Goal: Transaction & Acquisition: Purchase product/service

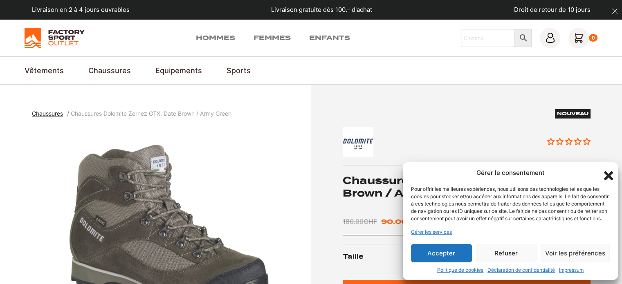
click at [607, 171] on icon "Fermer la boîte de dialogue" at bounding box center [608, 175] width 9 height 9
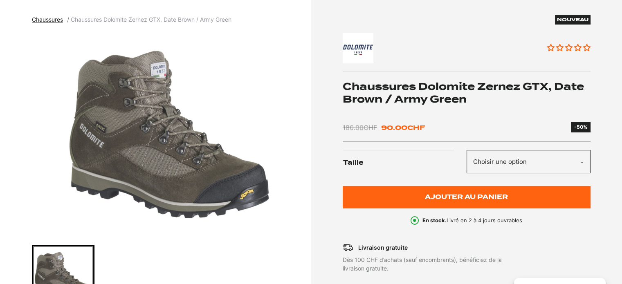
scroll to position [94, 0]
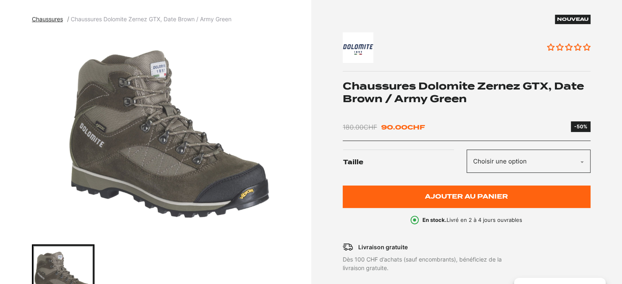
click at [549, 157] on select "Choisir une option 42" at bounding box center [528, 161] width 124 height 23
click at [439, 162] on label "Taille" at bounding box center [404, 163] width 123 height 26
click at [466, 162] on select "Choisir une option 42" at bounding box center [528, 161] width 124 height 23
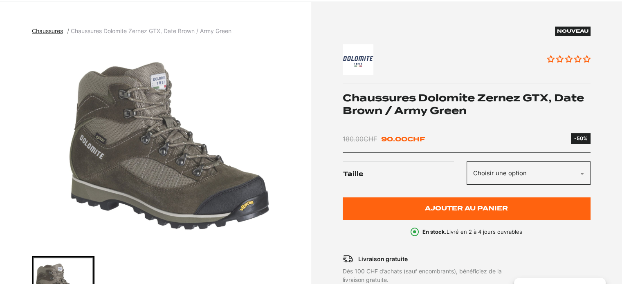
scroll to position [0, 0]
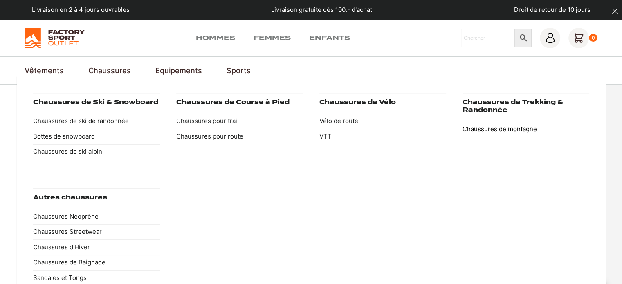
click at [494, 127] on link "Chaussures de montagne" at bounding box center [525, 129] width 127 height 16
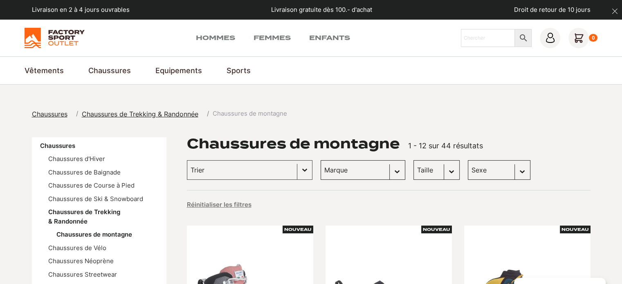
click at [417, 175] on select "Taille 43 (5) 45.5 (5) 40.5 (4) 42.5 (4) 43.5 (4) 45 (4) 46 (4) 37.5 (3) 40 (3)…" at bounding box center [436, 170] width 46 height 20
click at [413, 160] on select "Taille 43 (5) 45.5 (5) 40.5 (4) 42.5 (4) 43.5 (4) 45 (4) 46 (4) 37.5 (3) 40 (3)…" at bounding box center [436, 170] width 46 height 20
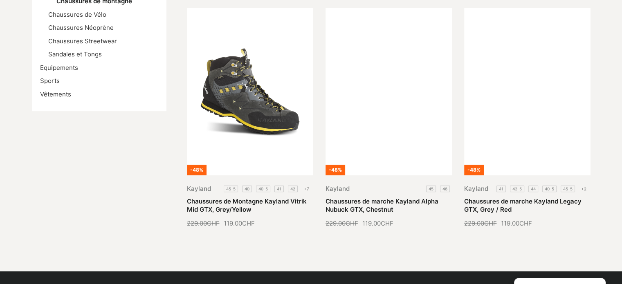
scroll to position [231, 0]
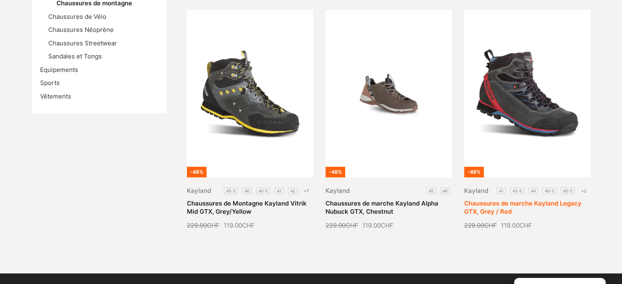
click at [507, 199] on link "Chaussures de marche Kayland Legacy GTX, Grey / Red" at bounding box center [522, 207] width 117 height 16
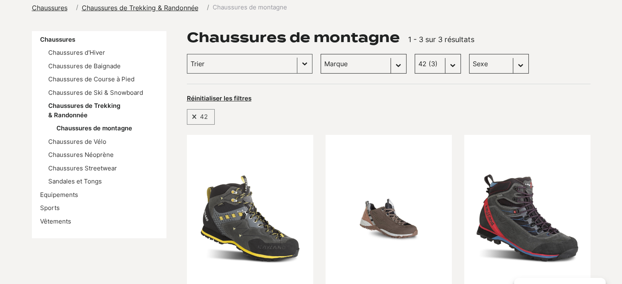
scroll to position [106, 0]
click at [422, 70] on select "Taille 43 (5) 45.5 (5) 40.5 (4) 42.5 (4) 43.5 (4) 45 (4) 46 (4) 37.5 (3) 40 (3)…" at bounding box center [437, 64] width 46 height 20
click at [414, 54] on select "Taille 43 (5) 45.5 (5) 40.5 (4) 42.5 (4) 43.5 (4) 45 (4) 46 (4) 37.5 (3) 40 (3)…" at bounding box center [437, 64] width 46 height 20
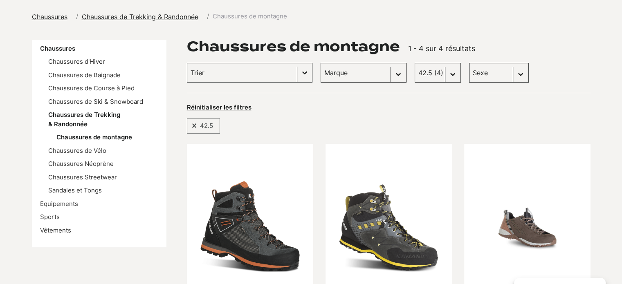
scroll to position [96, 0]
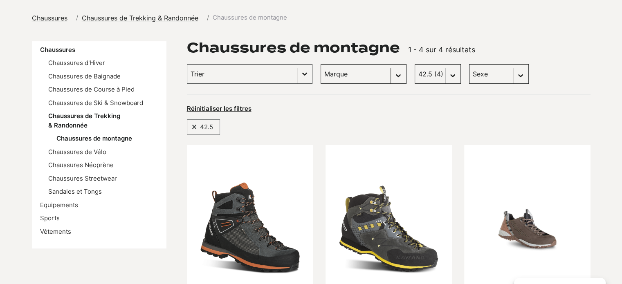
click at [426, 78] on select "Taille 43 (5) 45.5 (5) 40.5 (4) 42.5 (4) 43.5 (4) 45 (4) 46 (4) 37.5 (3) 40 (3)…" at bounding box center [437, 74] width 46 height 20
select select "43"
click at [414, 64] on select "Taille 43 (5) 45.5 (5) 40.5 (4) 42.5 (4) 43.5 (4) 45 (4) 46 (4) 37.5 (3) 40 (3)…" at bounding box center [437, 74] width 46 height 20
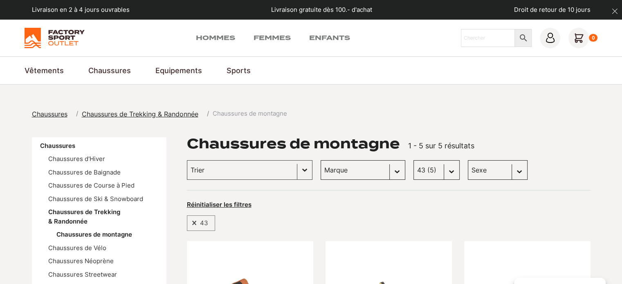
scroll to position [87, 0]
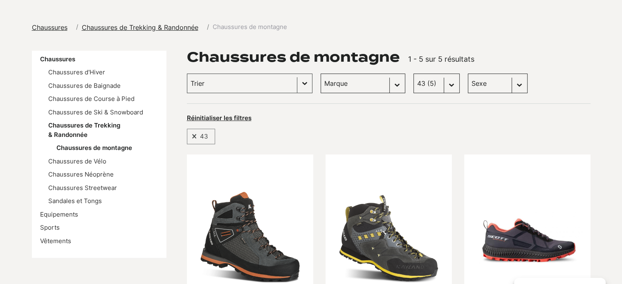
click at [486, 85] on select "Sexe Femmes (2) Hommes (4) Enfants (0)" at bounding box center [498, 84] width 60 height 20
select select "hommes"
click at [468, 74] on select "Sexe Femmes (2) Hommes (4) Enfants (0)" at bounding box center [498, 84] width 60 height 20
select select "hommes"
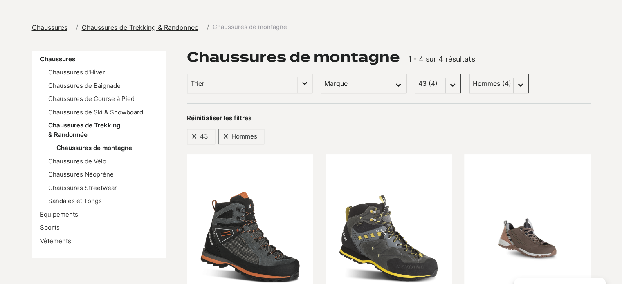
click at [414, 84] on select "Taille 43 (4) 45.5 (5) 40.5 (3) 42.5 (4) 43.5 (4) 45 (4) 46 (4) 37.5 (0) 40 (2)…" at bounding box center [437, 84] width 46 height 20
click at [334, 121] on div "Réinitialiser les filtres" at bounding box center [388, 117] width 403 height 11
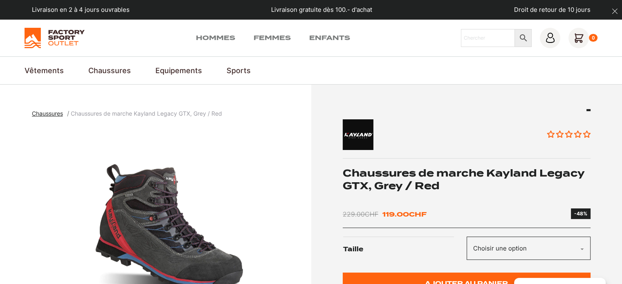
scroll to position [61, 0]
